Goal: Information Seeking & Learning: Learn about a topic

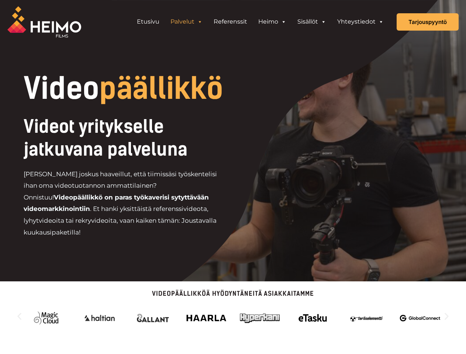
click at [233, 177] on div "Videot yritykselle jatkuvana palveluna [PERSON_NAME] joskus haaveillut, että ti…" at bounding box center [150, 180] width 253 height 130
click at [187, 22] on link "Palvelut" at bounding box center [186, 21] width 43 height 15
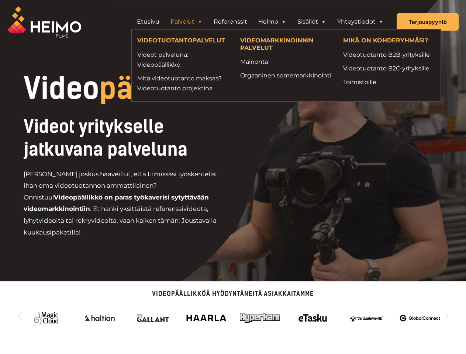
click at [200, 22] on span "Header Widget 1" at bounding box center [200, 21] width 6 height 15
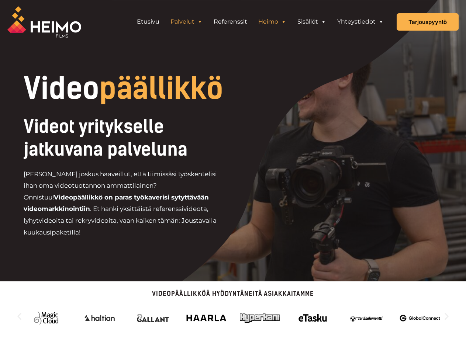
click at [272, 22] on link "Heimo" at bounding box center [272, 21] width 39 height 15
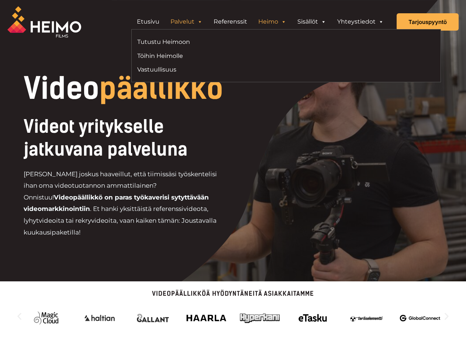
click at [284, 22] on span "Header Widget 1" at bounding box center [284, 21] width 6 height 15
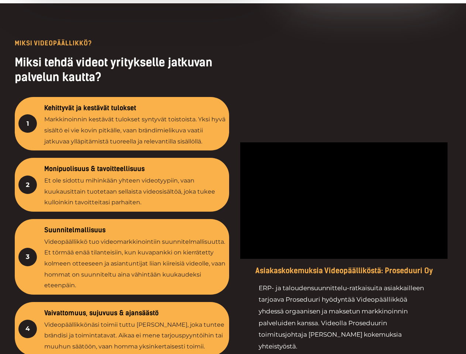
click at [323, 40] on div at bounding box center [344, 259] width 215 height 438
click at [381, 40] on div at bounding box center [344, 259] width 215 height 438
click at [233, 307] on div at bounding box center [233, 259] width 466 height 512
click at [19, 320] on div "4" at bounding box center [27, 329] width 18 height 18
